Goal: Find specific page/section: Find specific page/section

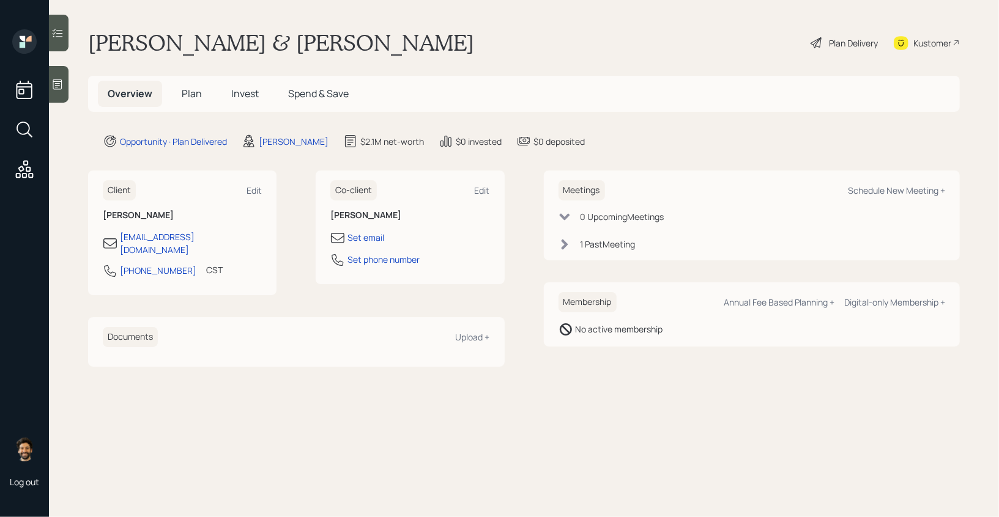
click at [197, 87] on span "Plan" at bounding box center [192, 93] width 20 height 13
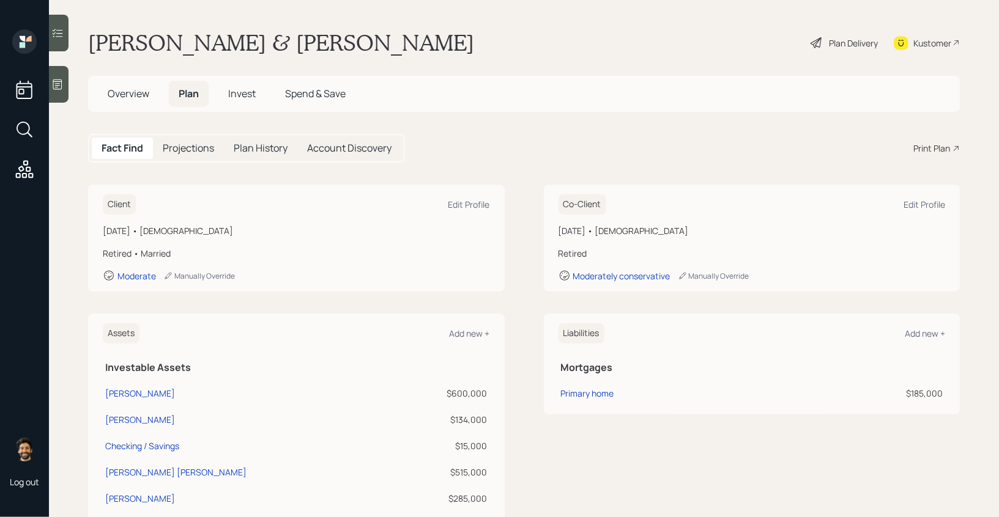
click at [130, 91] on span "Overview" at bounding box center [129, 93] width 42 height 13
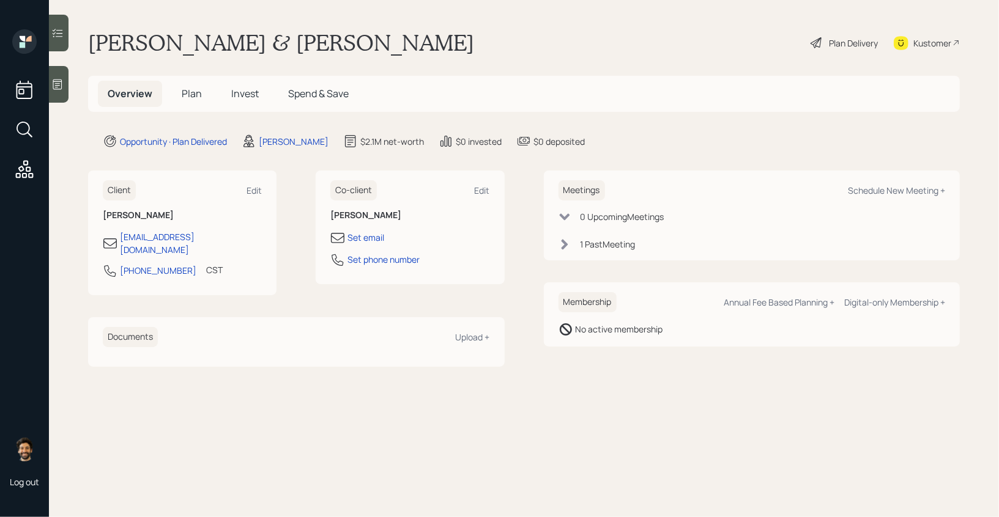
click at [201, 84] on h5 "Plan" at bounding box center [192, 94] width 40 height 26
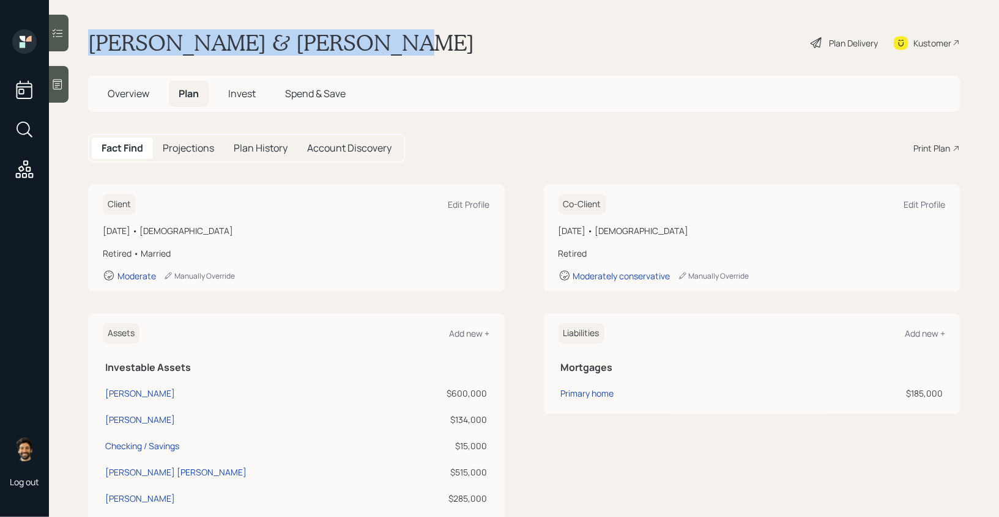
drag, startPoint x: 92, startPoint y: 44, endPoint x: 395, endPoint y: 46, distance: 302.2
click at [395, 46] on div "[PERSON_NAME] & [PERSON_NAME] Plan Delivery Kustomer" at bounding box center [524, 42] width 872 height 27
